Goal: Task Accomplishment & Management: Use online tool/utility

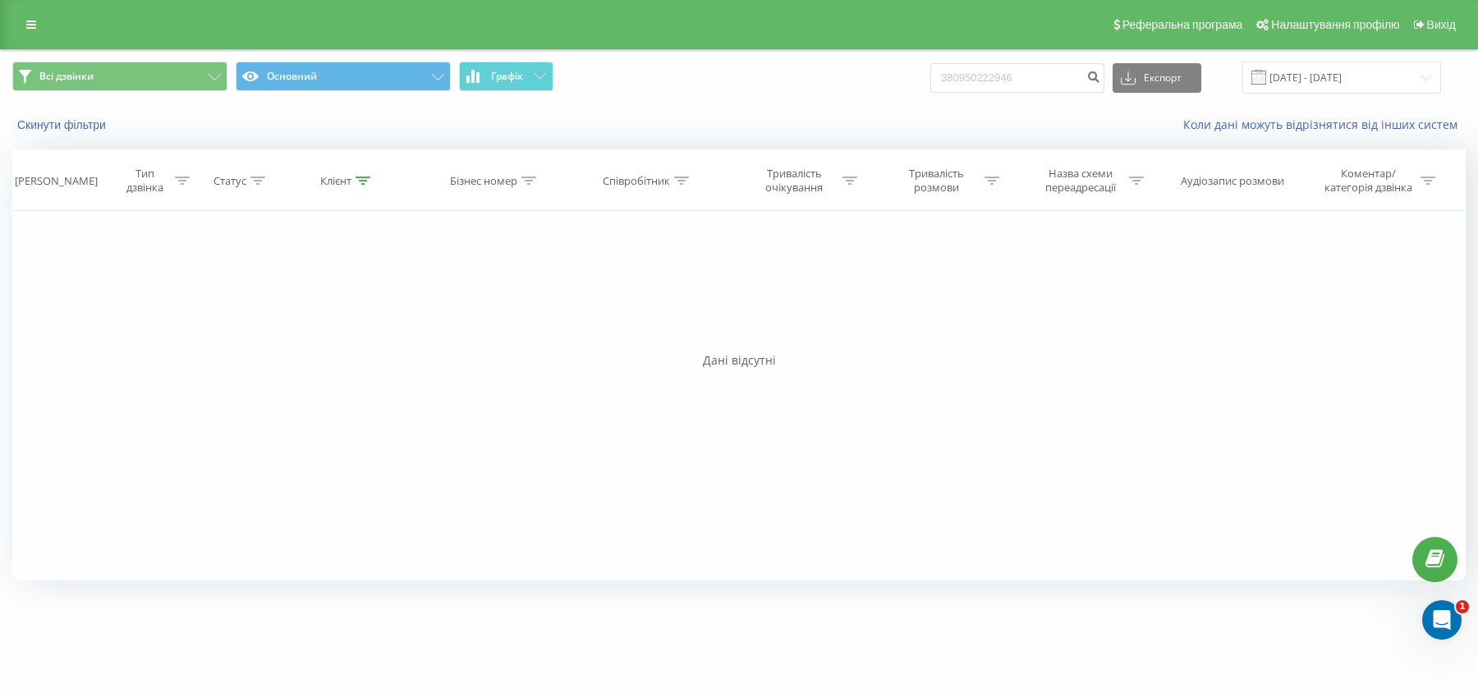
click at [42, 39] on div "Реферальна програма Налаштування профілю Вихід" at bounding box center [739, 24] width 1478 height 49
click at [31, 30] on link at bounding box center [31, 24] width 30 height 23
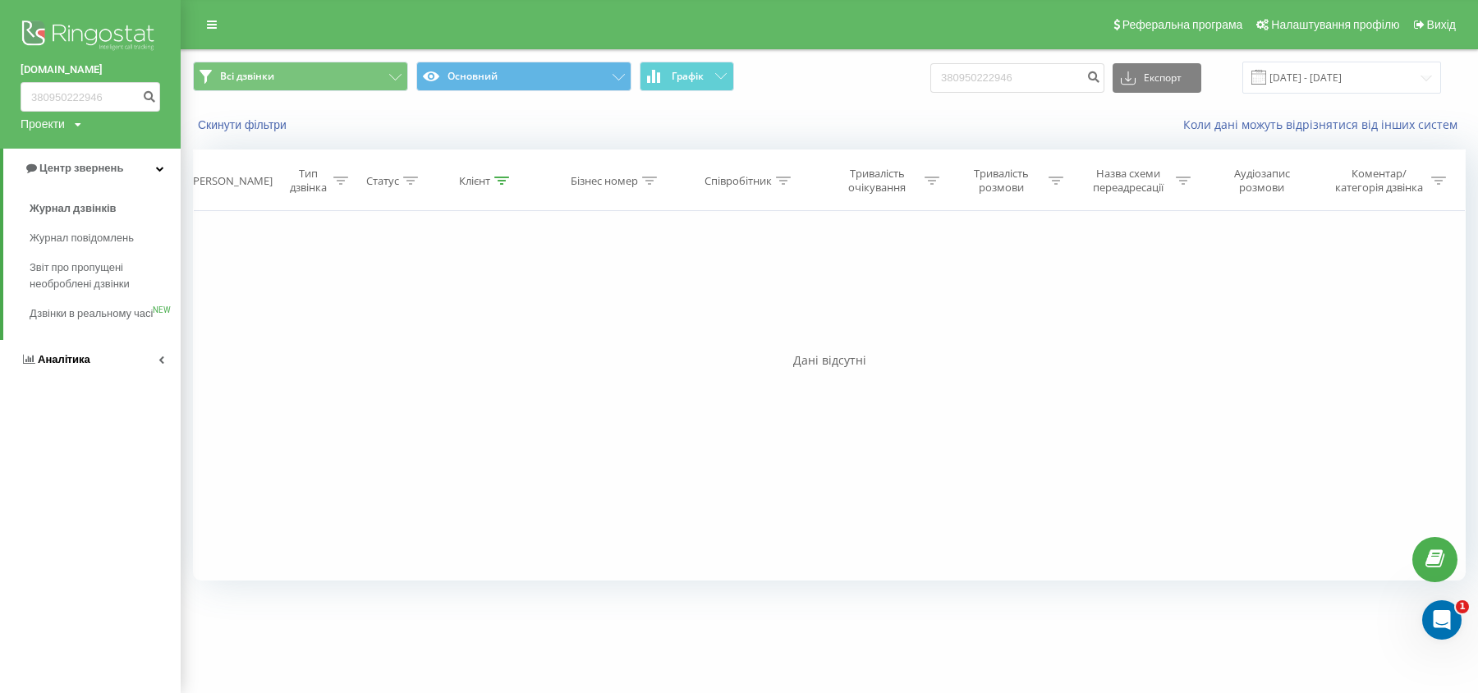
click at [25, 365] on icon at bounding box center [29, 359] width 12 height 11
click at [61, 263] on span "Співробітники у реальному часі" at bounding box center [92, 256] width 125 height 33
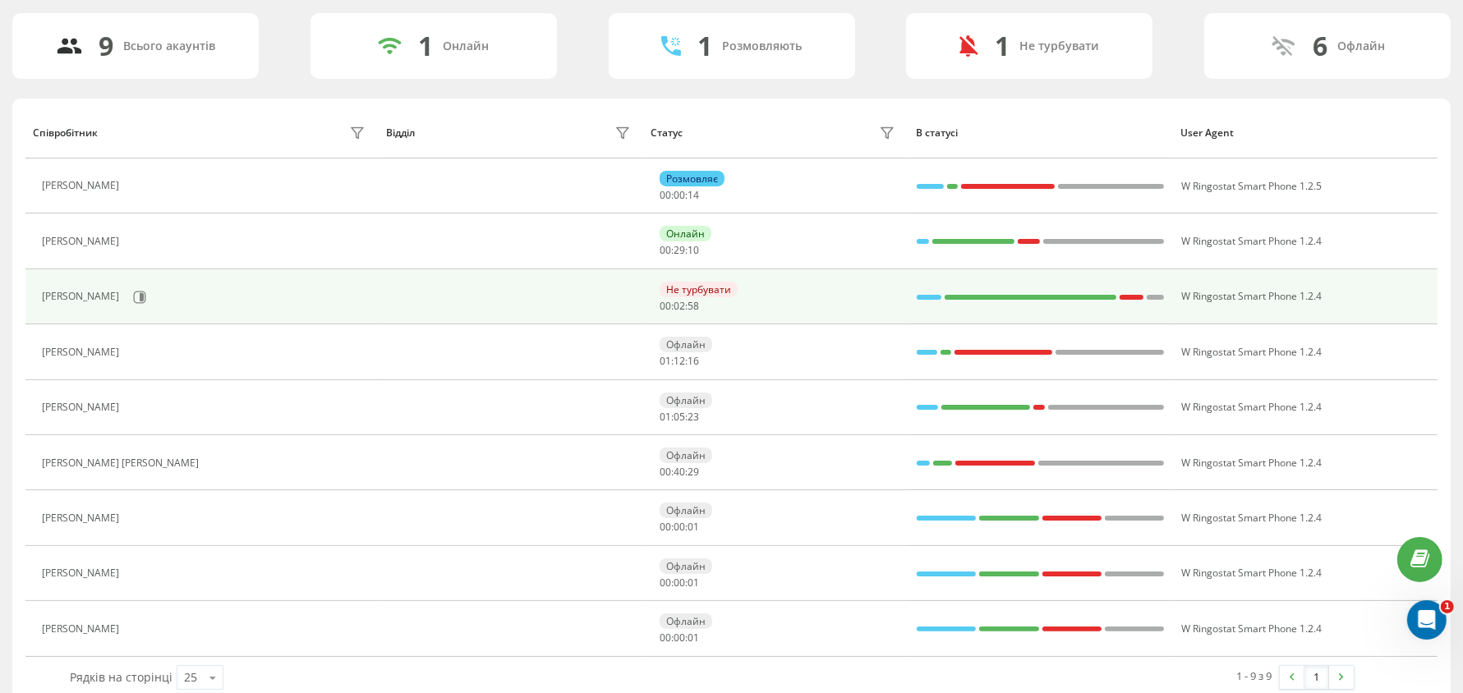
scroll to position [123, 0]
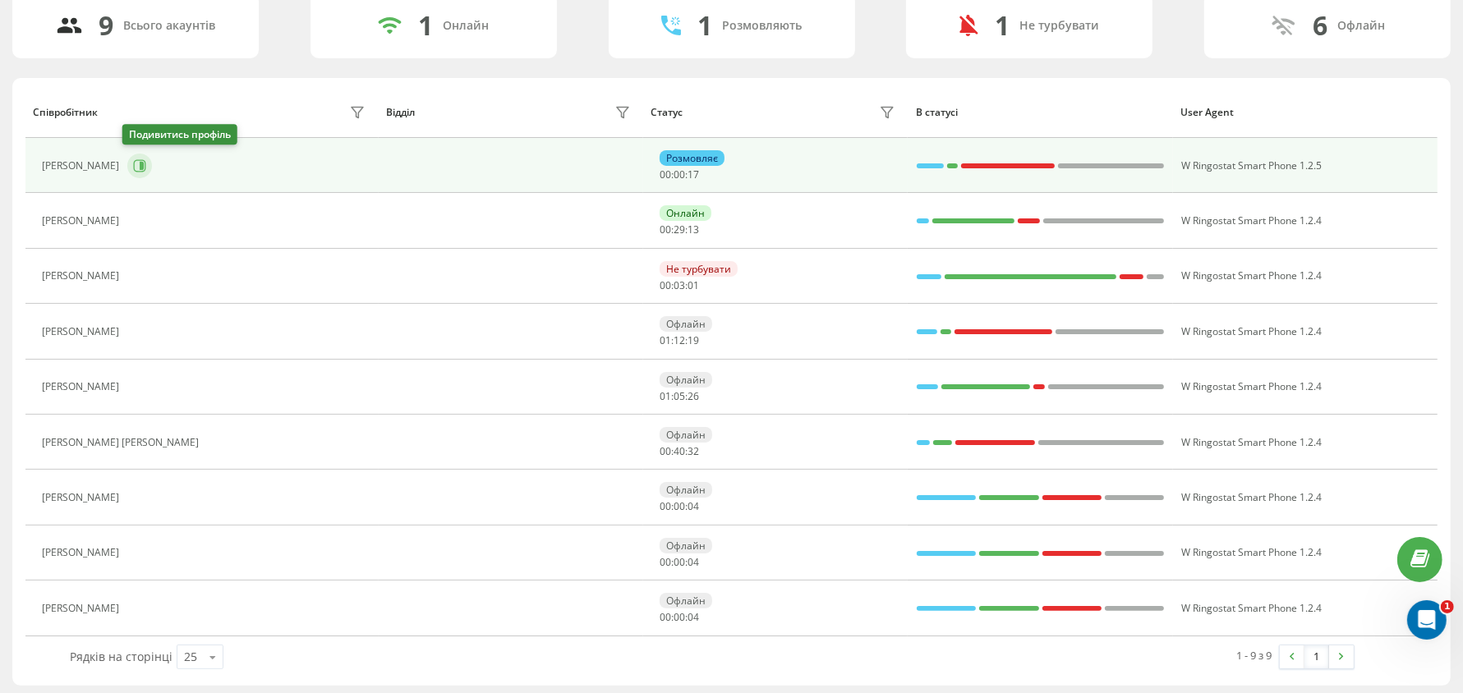
click at [134, 168] on icon at bounding box center [140, 165] width 12 height 12
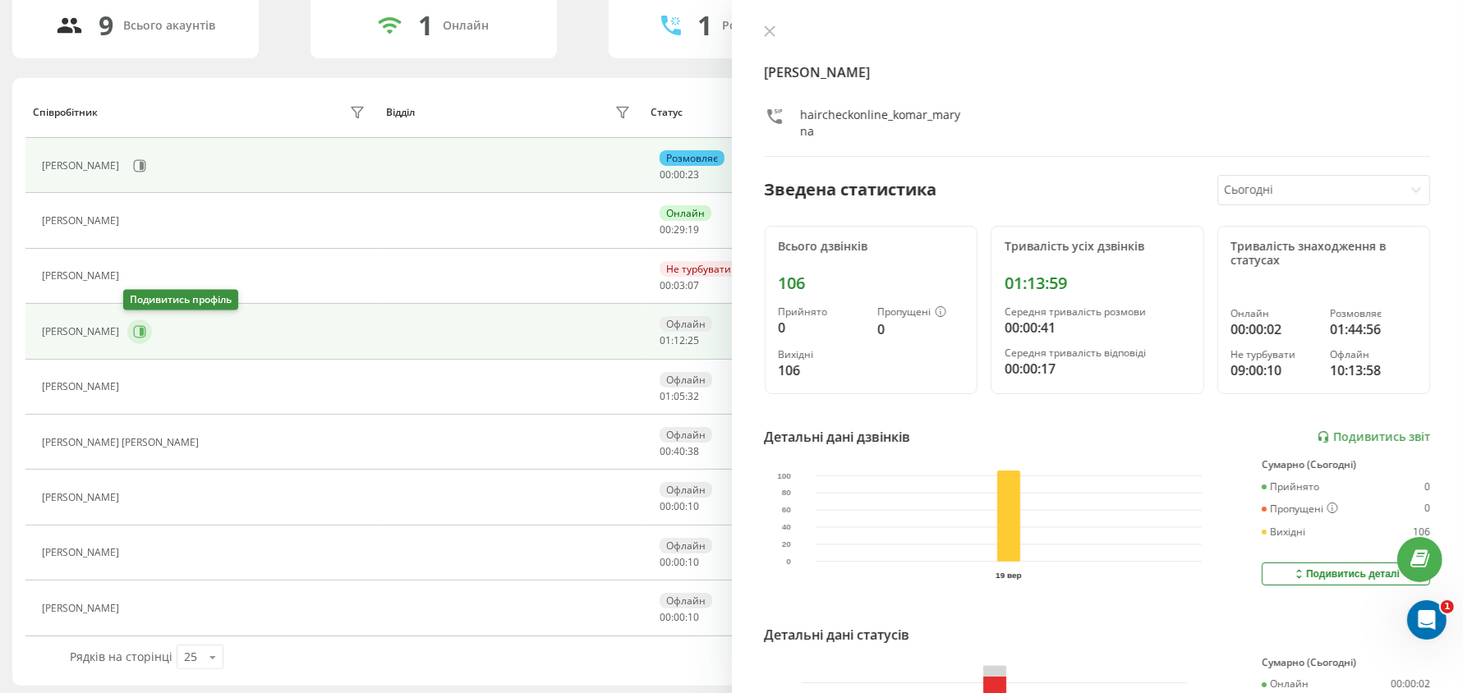
click at [141, 333] on icon at bounding box center [139, 331] width 13 height 13
